Goal: Task Accomplishment & Management: Use online tool/utility

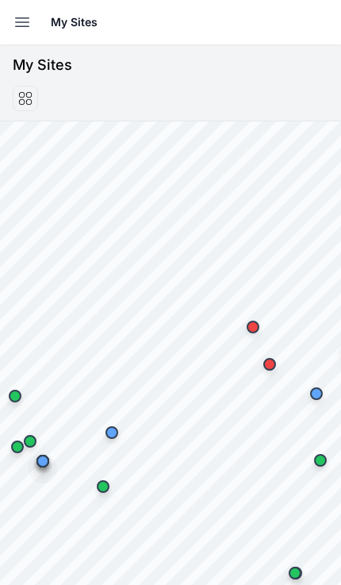
click at [13, 33] on button "Open sidebar" at bounding box center [22, 22] width 35 height 35
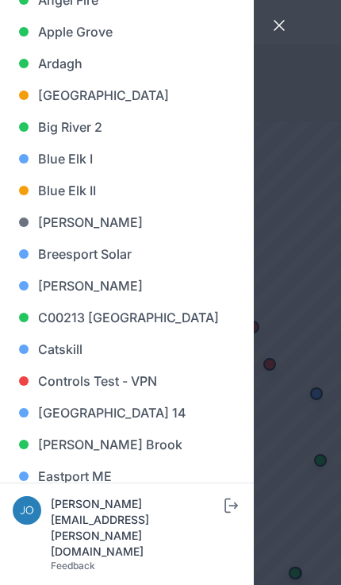
scroll to position [163, 0]
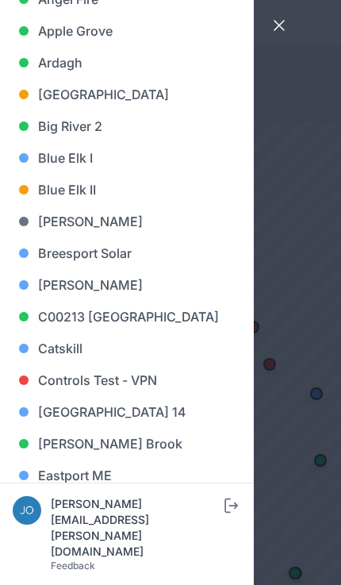
click at [101, 90] on link "[GEOGRAPHIC_DATA]" at bounding box center [127, 95] width 229 height 32
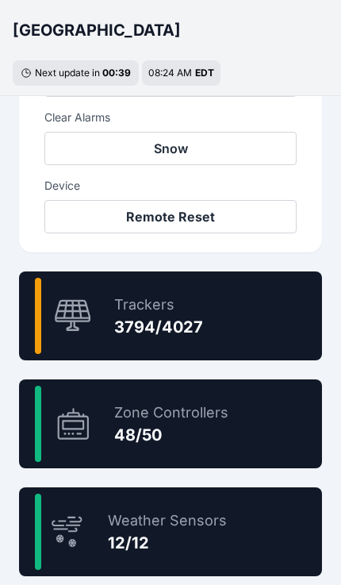
scroll to position [824, 0]
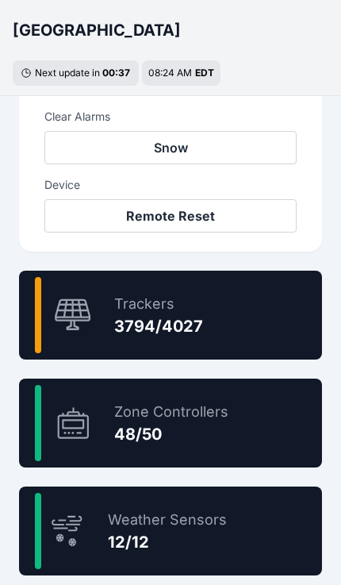
click at [256, 308] on div "94.2 % Trackers 3794/4027" at bounding box center [170, 315] width 303 height 89
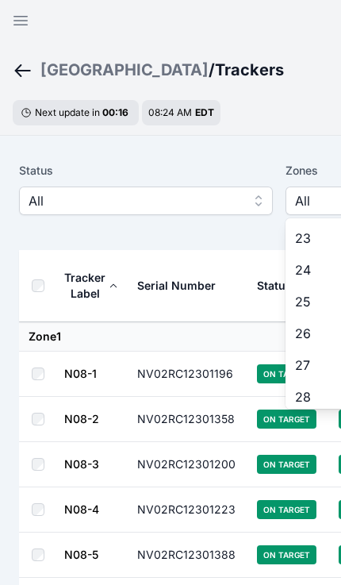
scroll to position [705, 0]
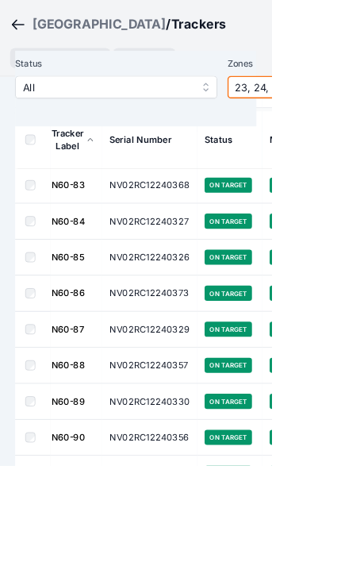
scroll to position [8773, 0]
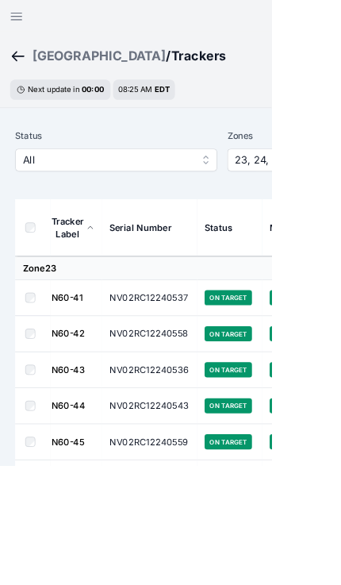
click at [21, 25] on icon "button" at bounding box center [20, 21] width 13 height 9
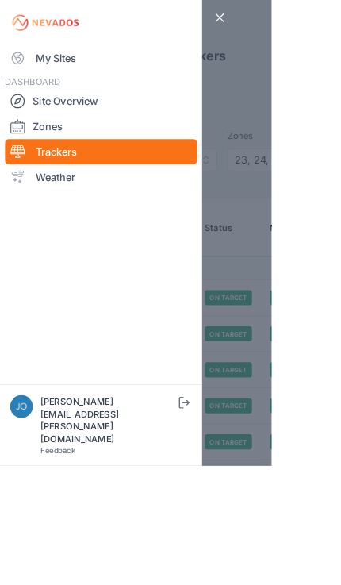
click at [25, 19] on img at bounding box center [57, 28] width 89 height 25
click at [67, 61] on link "My Sites" at bounding box center [126, 73] width 241 height 32
click at [279, 16] on icon "button" at bounding box center [276, 22] width 19 height 19
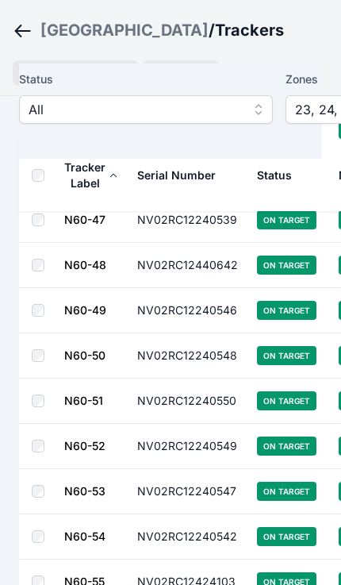
scroll to position [422, 0]
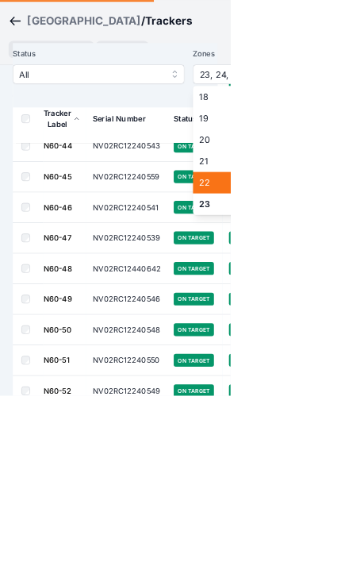
scroll to position [294, 0]
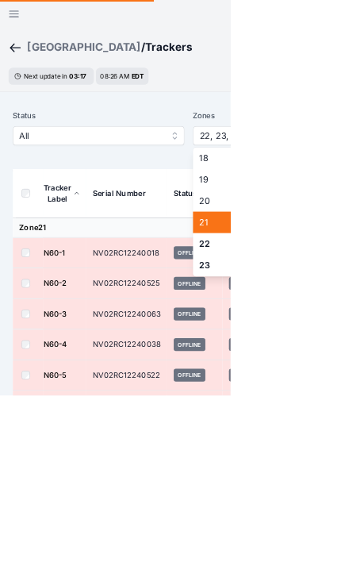
scroll to position [294, 0]
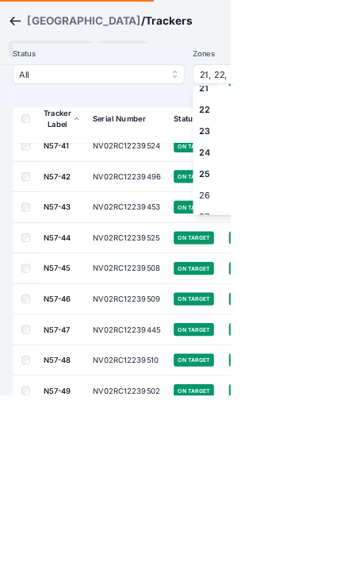
scroll to position [657, 0]
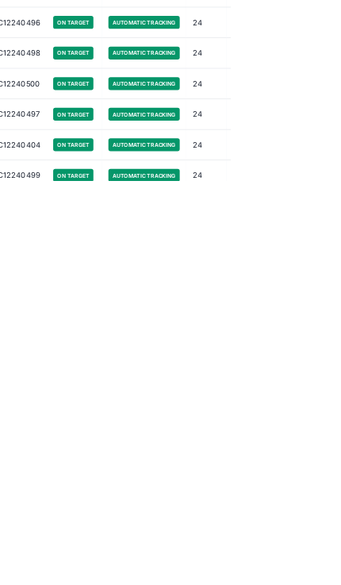
scroll to position [23846, 0]
